Goal: Task Accomplishment & Management: Manage account settings

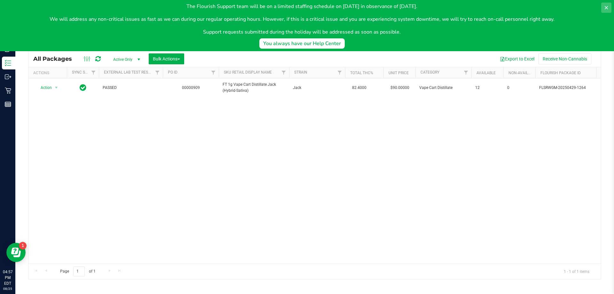
click at [609, 7] on icon at bounding box center [606, 7] width 5 height 5
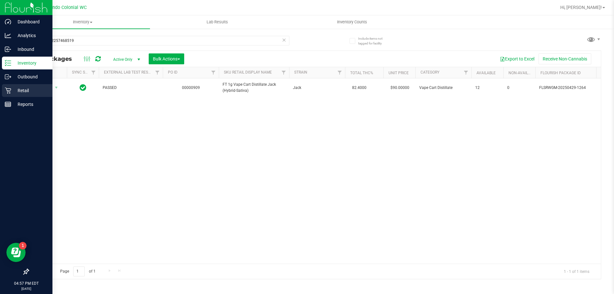
click at [13, 95] on div "Retail" at bounding box center [27, 90] width 51 height 13
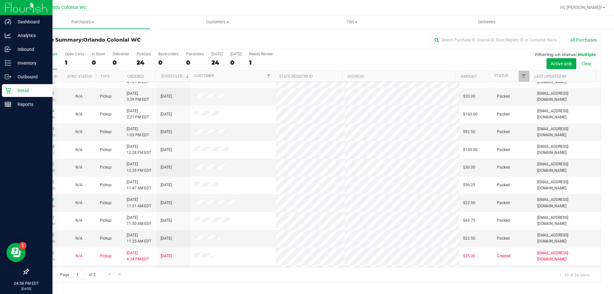
scroll to position [169, 0]
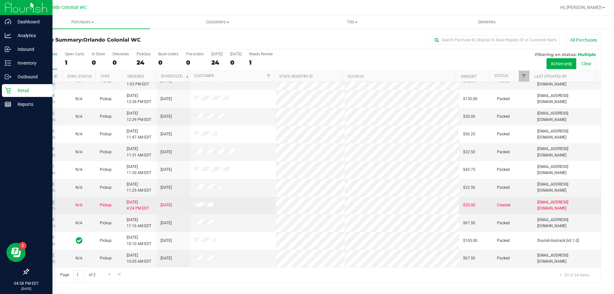
click at [46, 202] on link "11842840" at bounding box center [45, 202] width 18 height 4
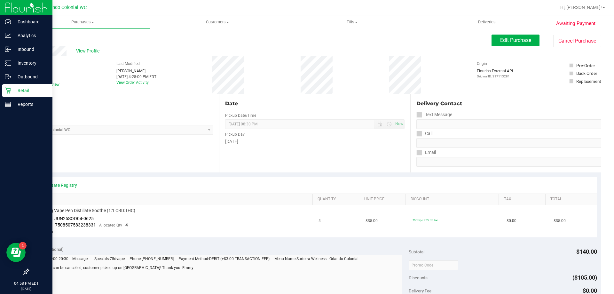
click at [70, 191] on div "View State Registry" at bounding box center [315, 185] width 564 height 16
click at [71, 186] on link "View State Registry" at bounding box center [58, 185] width 38 height 6
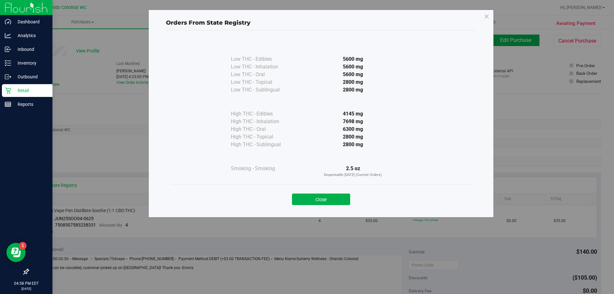
drag, startPoint x: 334, startPoint y: 202, endPoint x: 330, endPoint y: 200, distance: 4.3
click at [334, 202] on button "Close" at bounding box center [321, 200] width 58 height 12
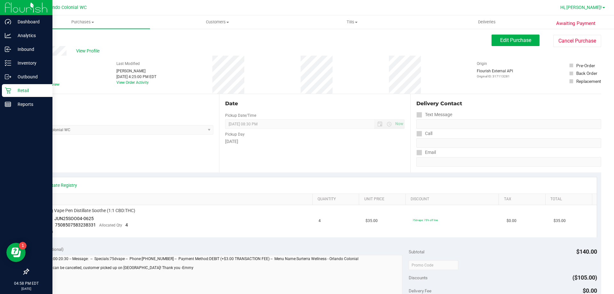
click at [595, 8] on span "Hi, [PERSON_NAME]!" at bounding box center [582, 7] width 42 height 5
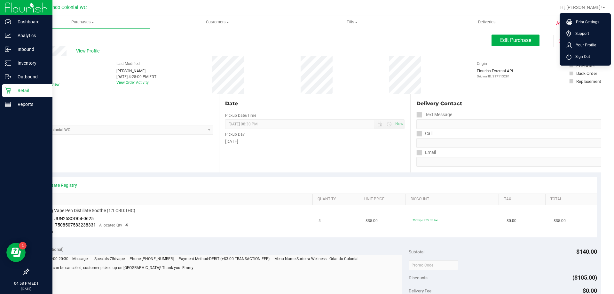
drag, startPoint x: 585, startPoint y: 55, endPoint x: 571, endPoint y: 51, distance: 14.8
click at [586, 55] on span "Sign Out" at bounding box center [581, 56] width 19 height 6
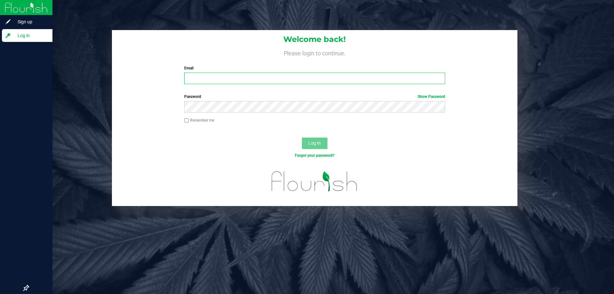
click at [217, 79] on input "Email" at bounding box center [314, 79] width 261 height 12
type input "[EMAIL_ADDRESS][DOMAIN_NAME]"
click at [302, 138] on button "Log In" at bounding box center [315, 144] width 26 height 12
